Goal: Task Accomplishment & Management: Manage account settings

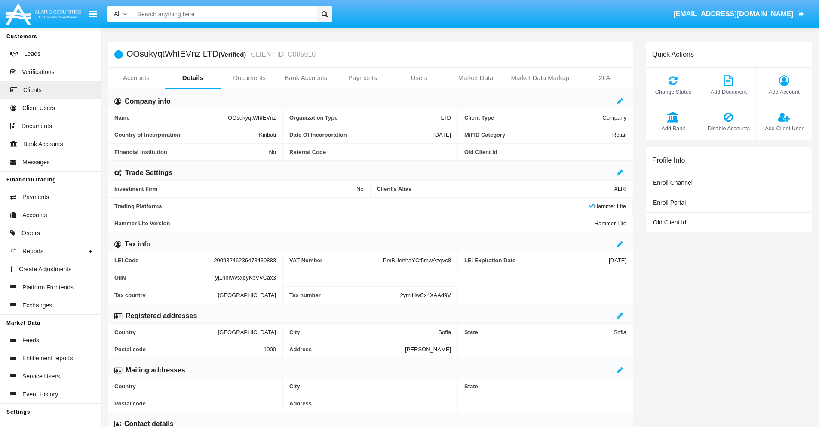
click at [784, 92] on span "Add Account" at bounding box center [784, 92] width 46 height 8
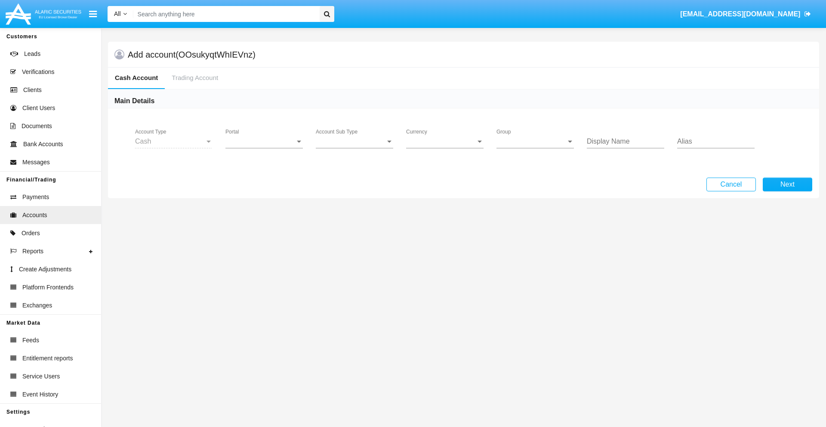
click at [264, 141] on span "Portal" at bounding box center [260, 142] width 70 height 8
click at [265, 210] on span "Alaric Pro" at bounding box center [265, 210] width 80 height 21
click at [354, 141] on span "Account Sub Type" at bounding box center [351, 142] width 70 height 8
click at [354, 148] on span "Trading Cash" at bounding box center [348, 148] width 64 height 21
click at [535, 141] on span "Group" at bounding box center [531, 142] width 70 height 8
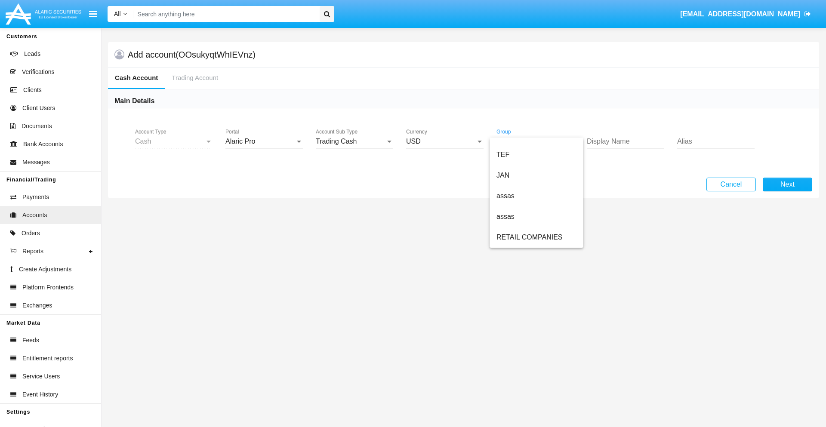
scroll to position [200, 0]
click at [536, 237] on span "ALARIC test" at bounding box center [536, 237] width 80 height 21
type input "silver"
type input "teal"
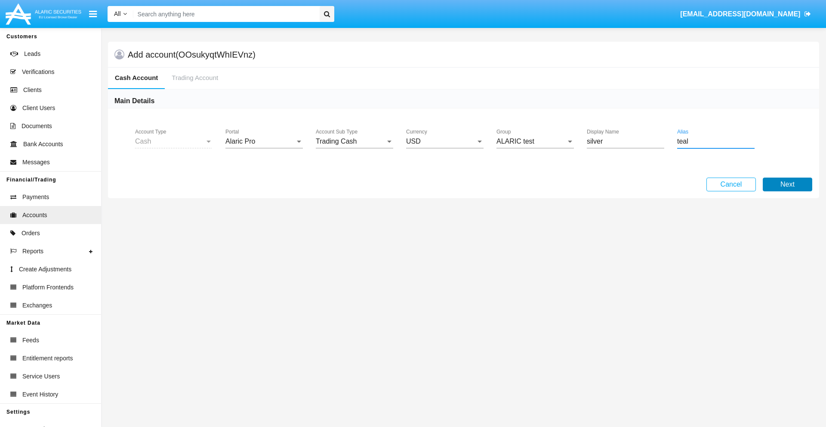
click at [787, 184] on button "Next" at bounding box center [786, 185] width 49 height 14
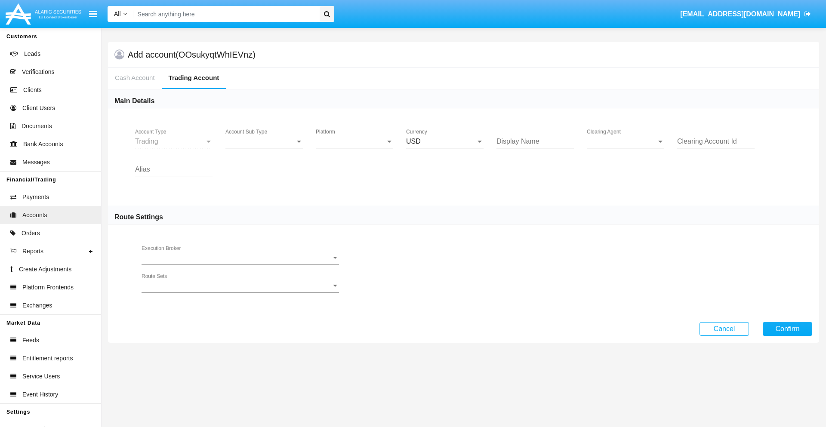
click at [264, 141] on span "Account Sub Type" at bounding box center [260, 142] width 70 height 8
click at [264, 148] on span "Trading" at bounding box center [263, 148] width 77 height 21
click at [354, 141] on span "Platform" at bounding box center [351, 142] width 70 height 8
click at [354, 148] on span "Hammer Lite" at bounding box center [354, 148] width 77 height 21
click at [625, 141] on span "Clearing Agent" at bounding box center [621, 142] width 70 height 8
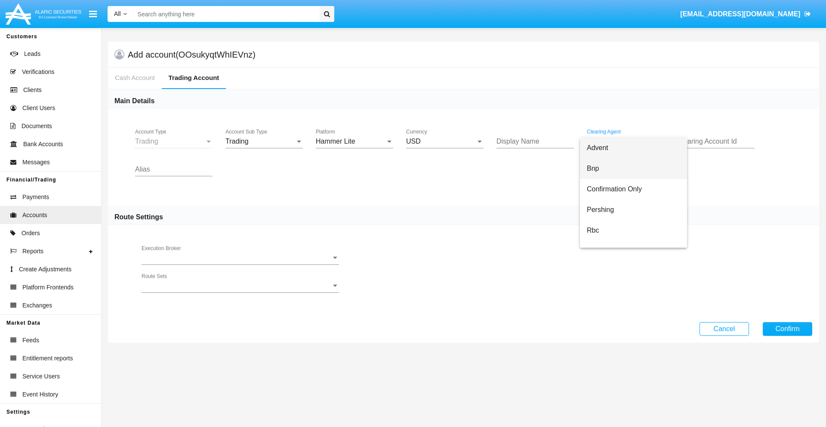
click at [633, 169] on span "Bnp" at bounding box center [632, 168] width 93 height 21
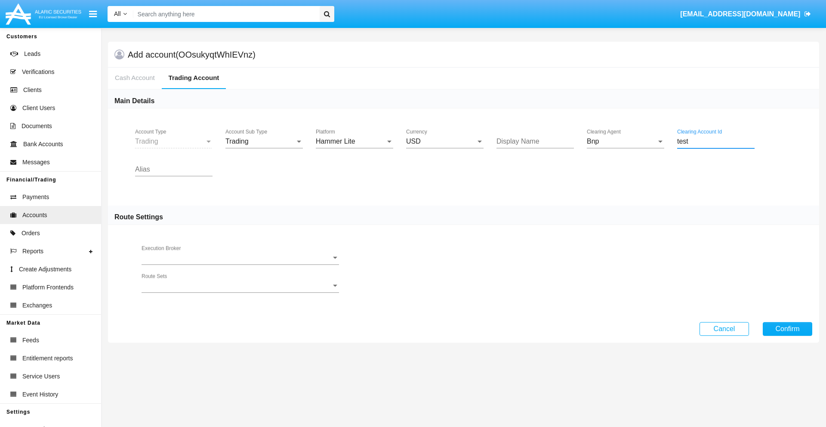
type input "test"
type input "black"
type input "lime"
click at [787, 329] on button "Confirm" at bounding box center [786, 329] width 49 height 14
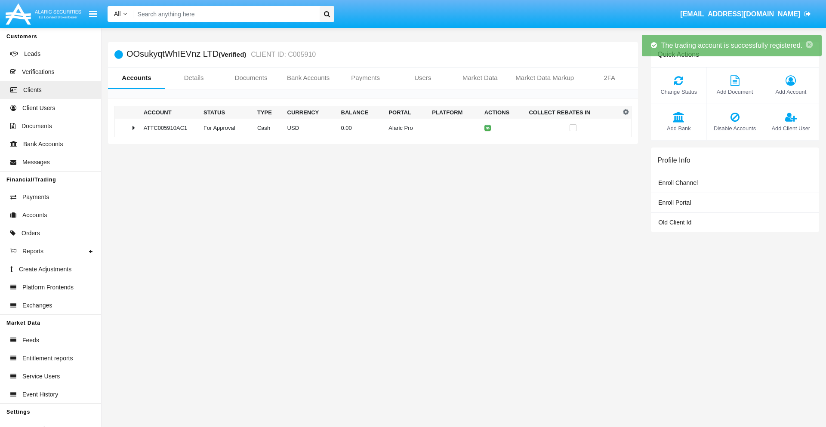
click at [369, 128] on td "0.00" at bounding box center [362, 128] width 48 height 18
click at [488, 128] on icon at bounding box center [490, 128] width 4 height 4
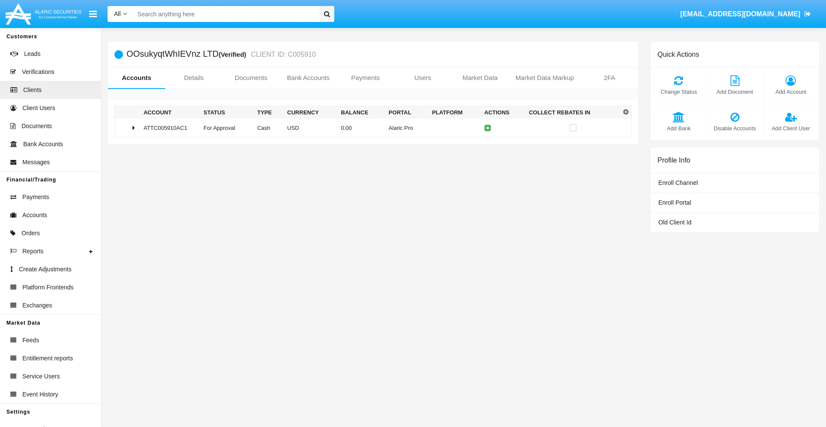
click at [369, 128] on td "0.00" at bounding box center [362, 128] width 48 height 18
click at [488, 146] on icon at bounding box center [490, 146] width 4 height 4
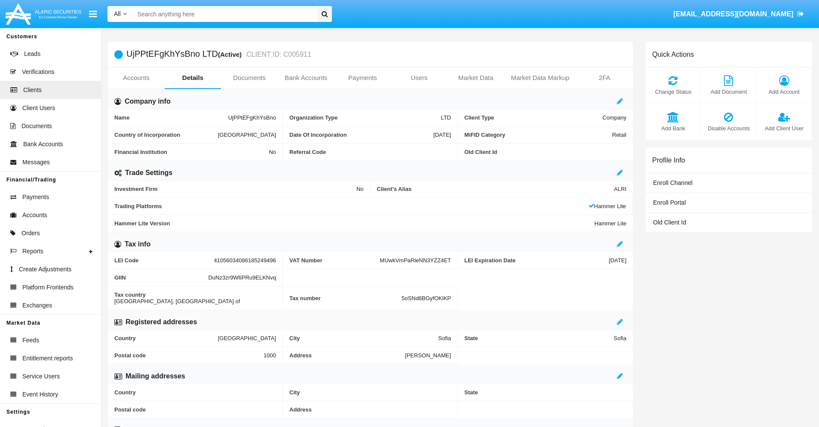
click at [136, 78] on link "Accounts" at bounding box center [136, 78] width 57 height 21
click at [784, 92] on span "Add Account" at bounding box center [784, 92] width 46 height 8
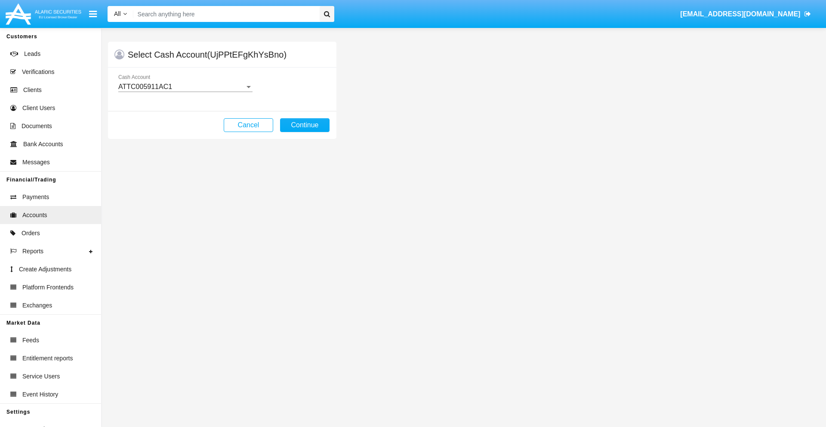
click at [185, 87] on div "ATTC005911AC1" at bounding box center [181, 87] width 126 height 8
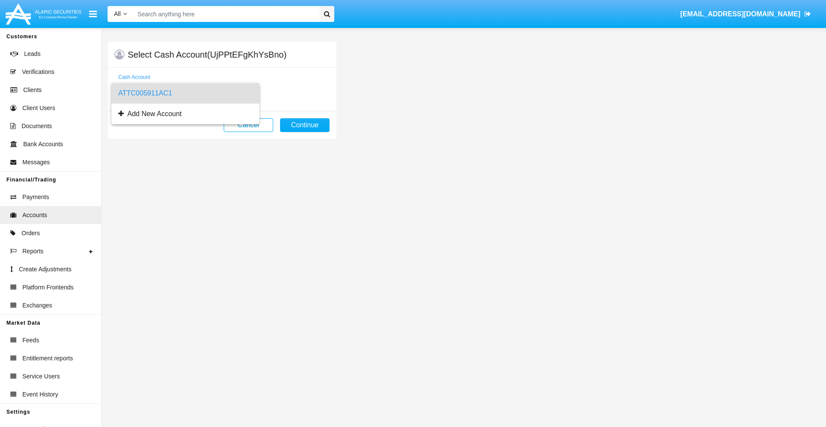
click at [185, 93] on span "ATTC005911AC1" at bounding box center [185, 93] width 134 height 21
click at [304, 125] on button "Continue" at bounding box center [304, 125] width 49 height 14
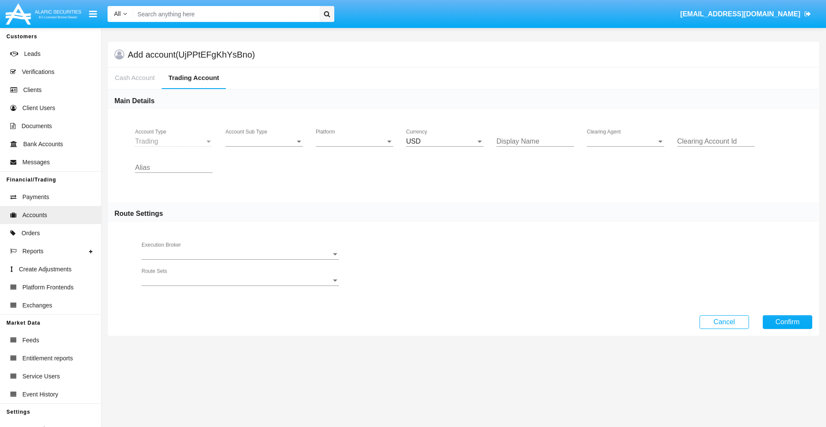
click at [264, 141] on span "Account Sub Type" at bounding box center [260, 142] width 70 height 8
click at [264, 148] on span "Trading" at bounding box center [263, 148] width 77 height 21
click at [354, 141] on span "Platform" at bounding box center [351, 142] width 70 height 8
click at [354, 148] on span "Hammer Lite" at bounding box center [354, 148] width 77 height 21
click at [625, 141] on span "Clearing Agent" at bounding box center [621, 142] width 70 height 8
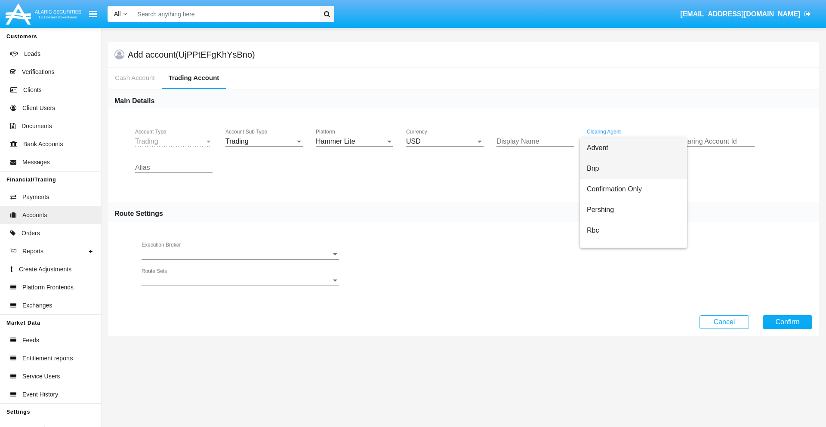
click at [633, 169] on span "Bnp" at bounding box center [632, 168] width 93 height 21
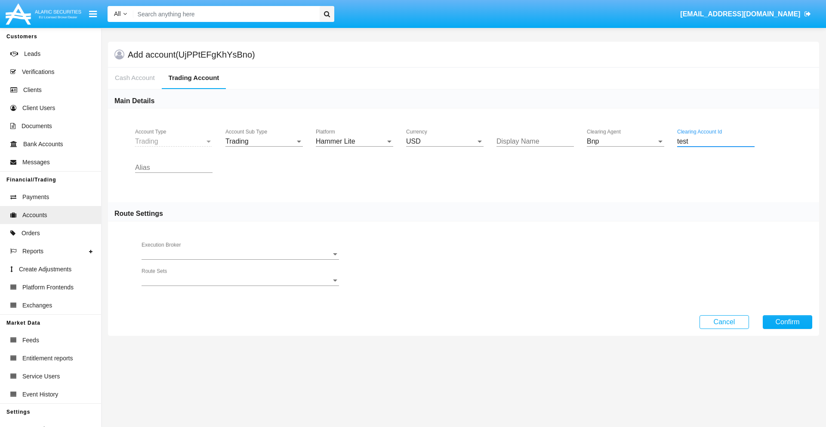
type input "test"
type input "gold"
type input "lavender"
click at [787, 322] on button "Confirm" at bounding box center [786, 322] width 49 height 14
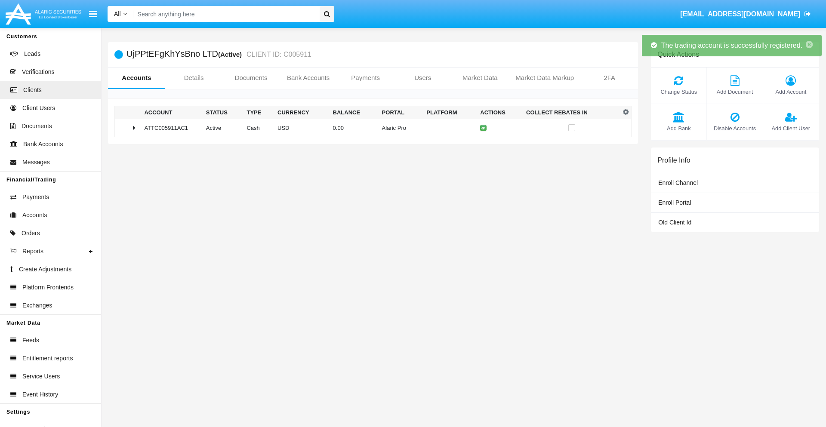
click at [369, 128] on td "0.00" at bounding box center [353, 128] width 49 height 18
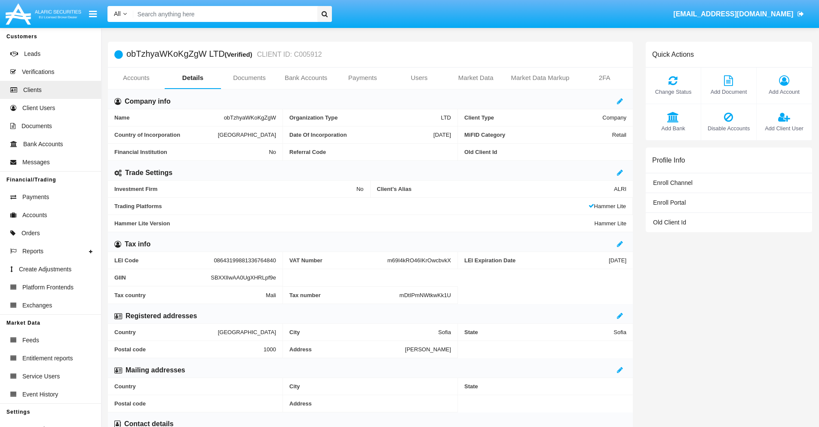
click at [136, 78] on link "Accounts" at bounding box center [136, 78] width 57 height 21
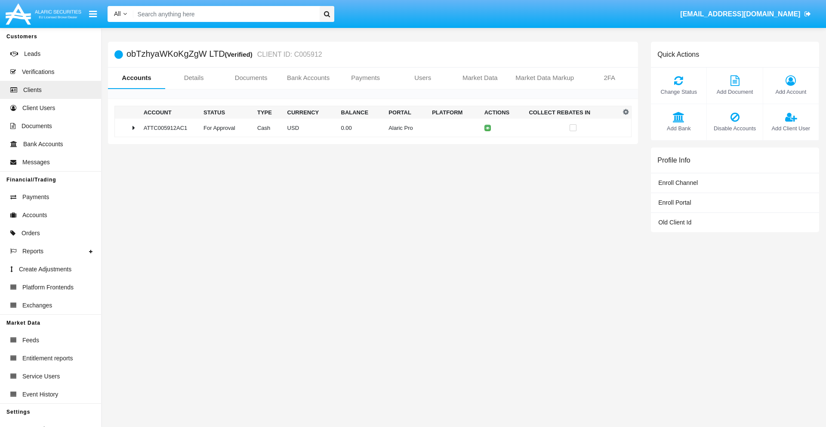
click at [678, 92] on span "Change Status" at bounding box center [678, 92] width 47 height 8
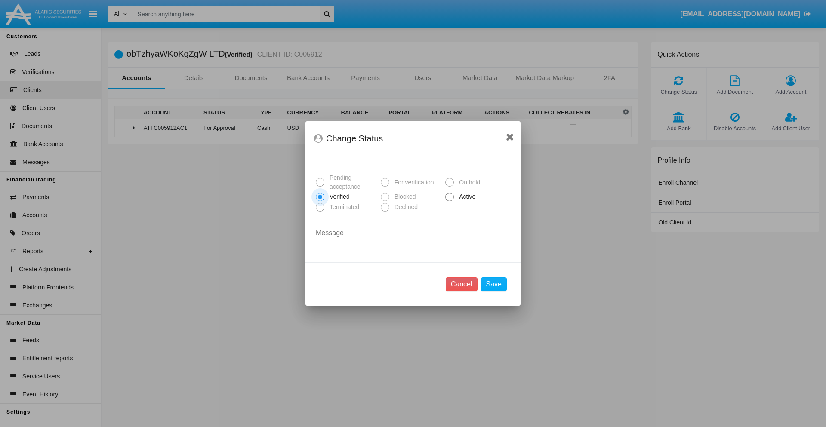
click at [465, 197] on span "Active" at bounding box center [466, 196] width 24 height 9
click at [449, 201] on input "Active" at bounding box center [449, 201] width 0 height 0
radio input "true"
click at [493, 284] on button "Save" at bounding box center [494, 284] width 26 height 14
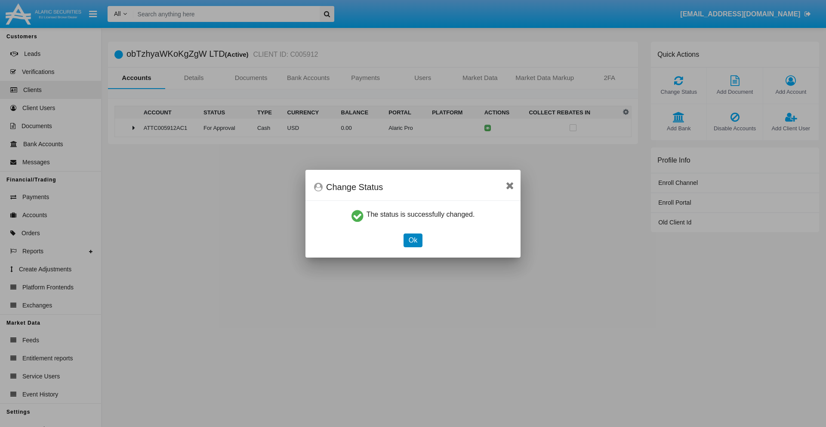
click at [412, 240] on button "Ok" at bounding box center [412, 240] width 19 height 14
